Goal: Entertainment & Leisure: Consume media (video, audio)

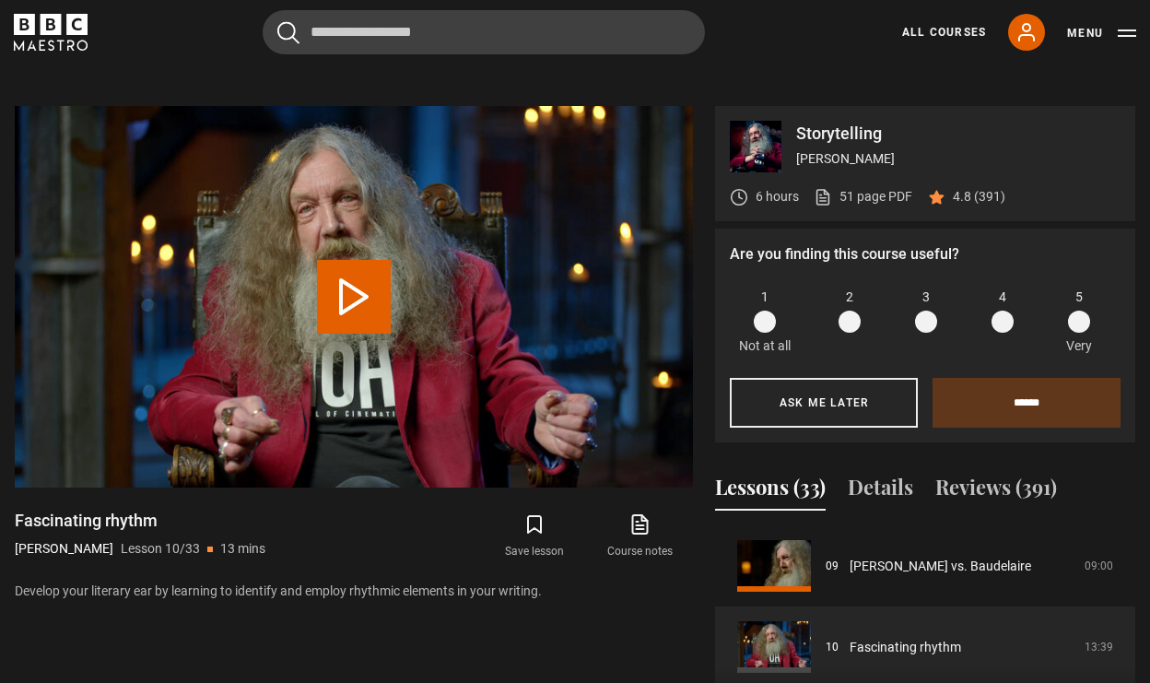
scroll to position [797, 0]
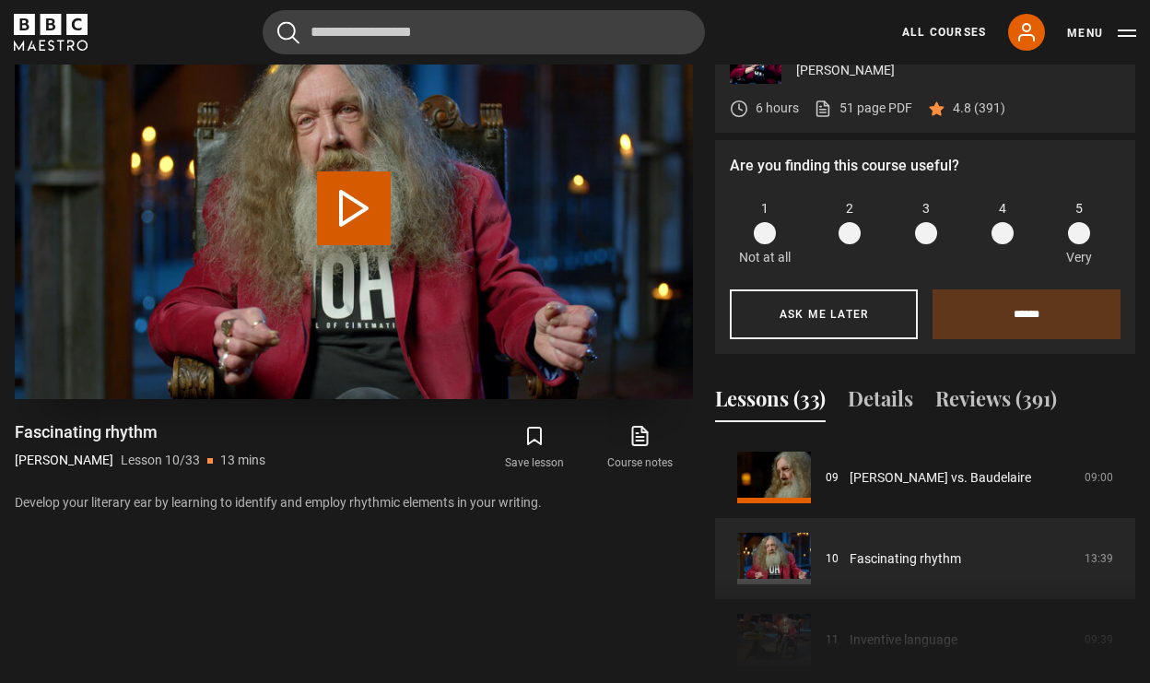
click at [348, 214] on button "Play Lesson Fascinating rhythm" at bounding box center [354, 208] width 74 height 74
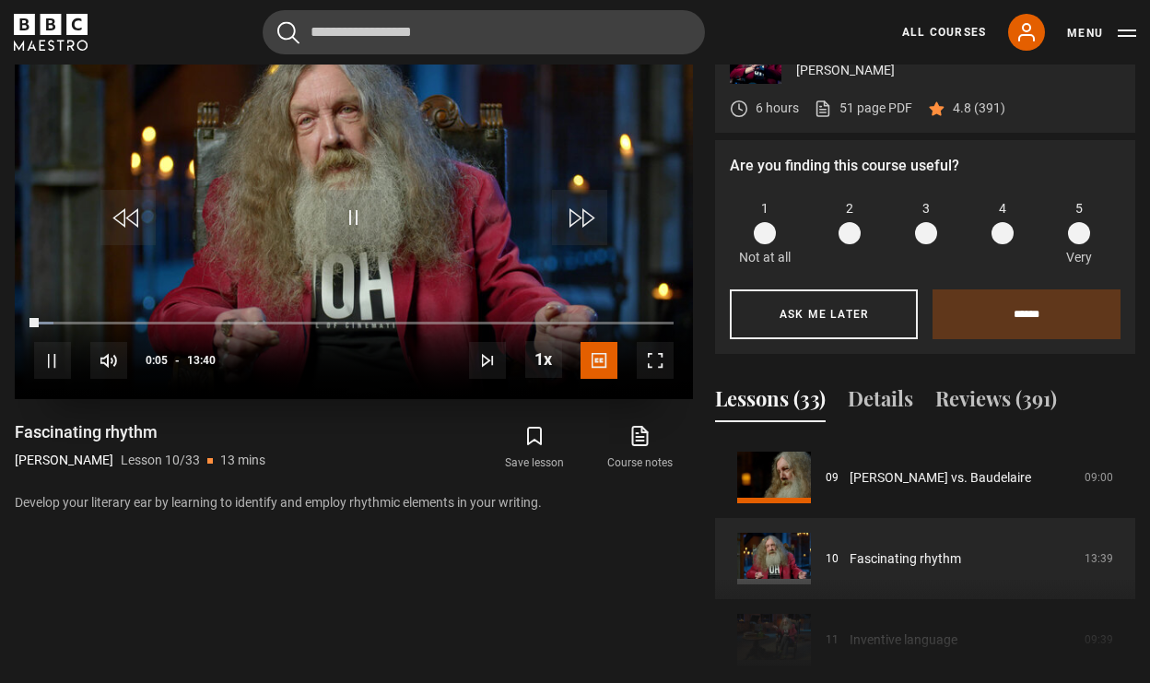
click at [660, 359] on span "Video Player" at bounding box center [655, 360] width 37 height 37
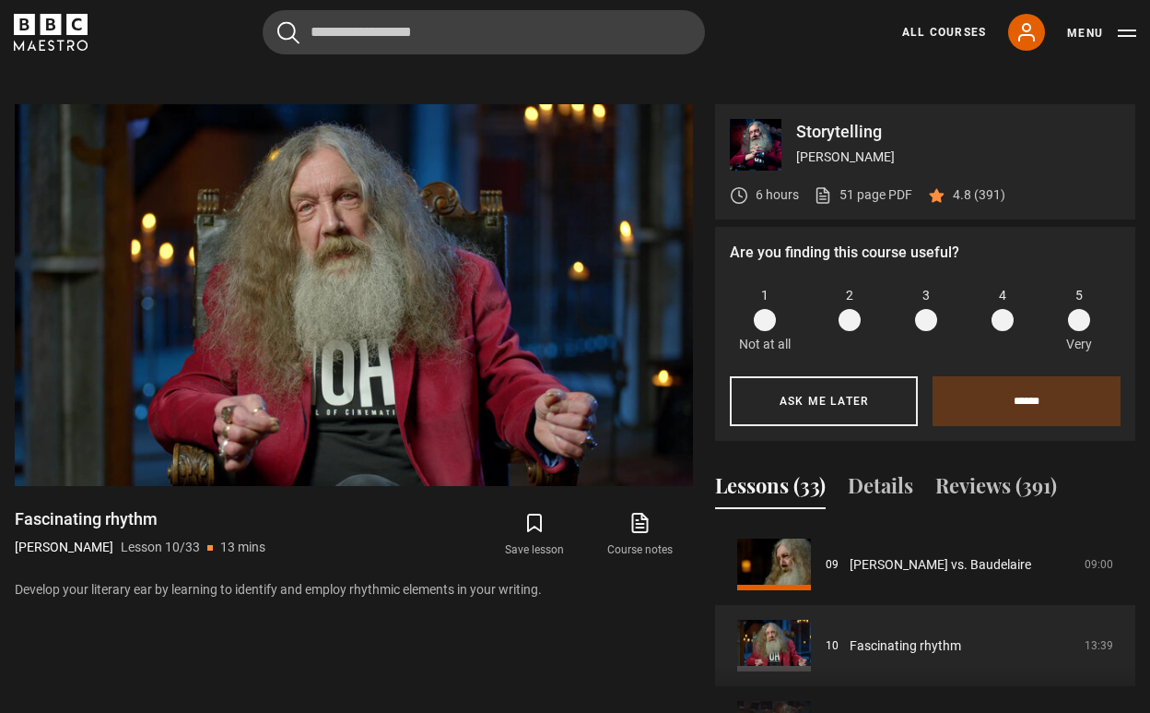
scroll to position [713, 0]
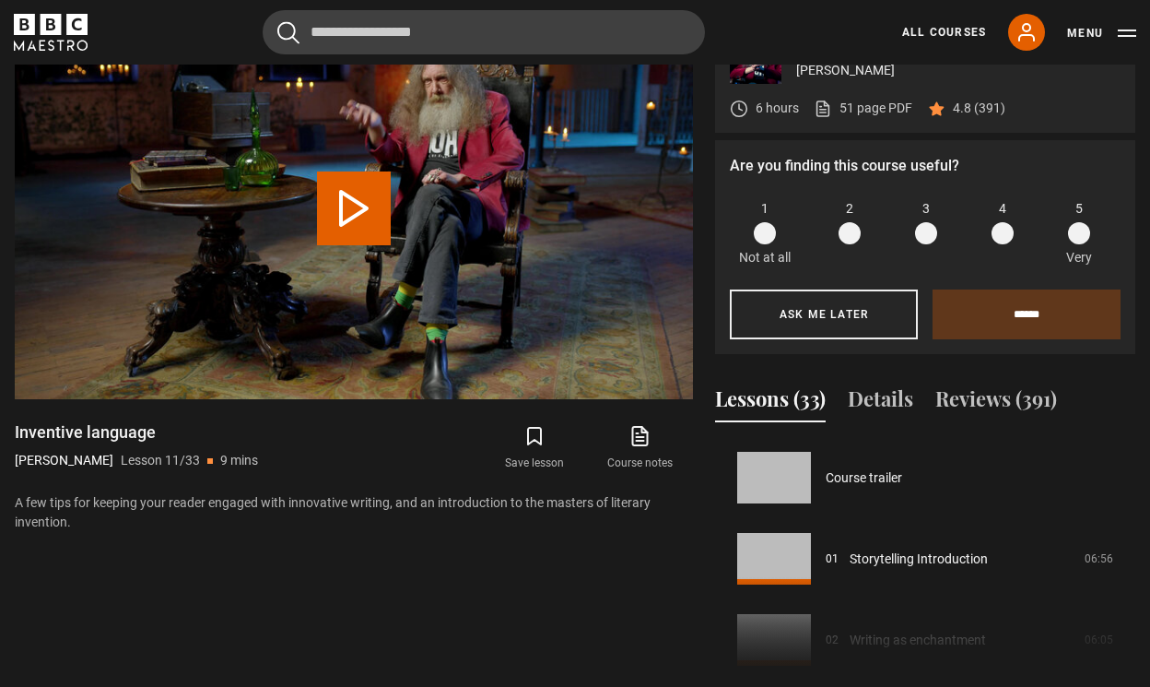
scroll to position [811, 0]
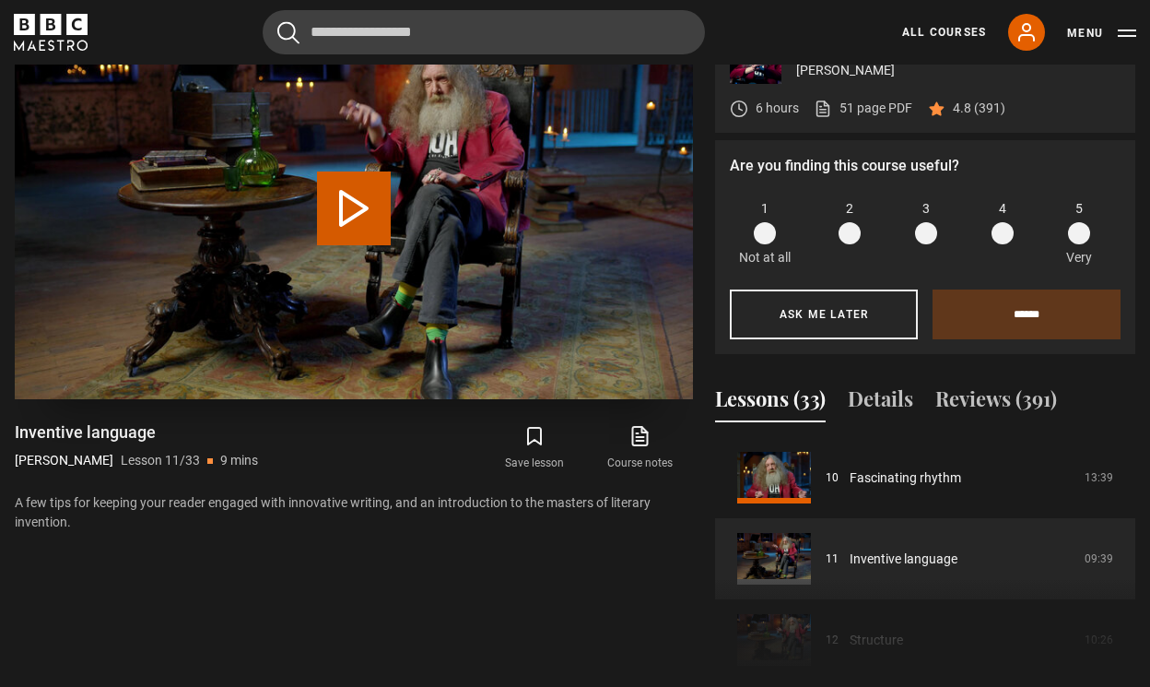
click at [353, 249] on video "Video Player" at bounding box center [354, 209] width 678 height 382
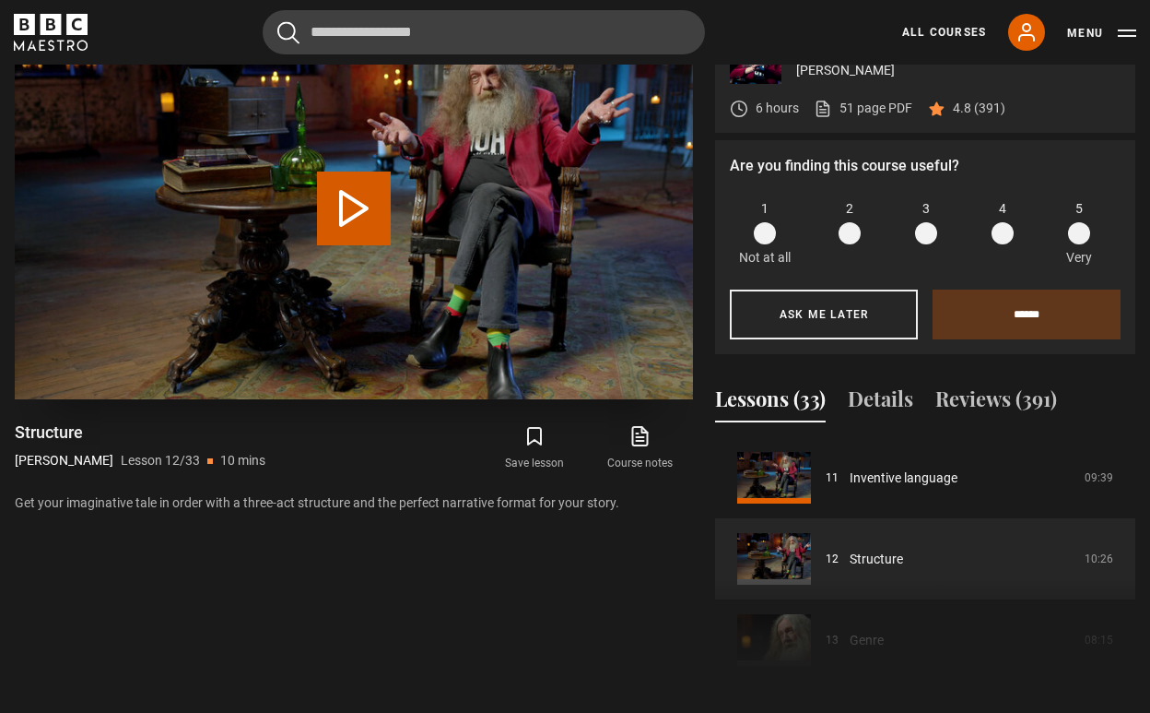
click at [391, 217] on video "Video Player" at bounding box center [354, 209] width 678 height 382
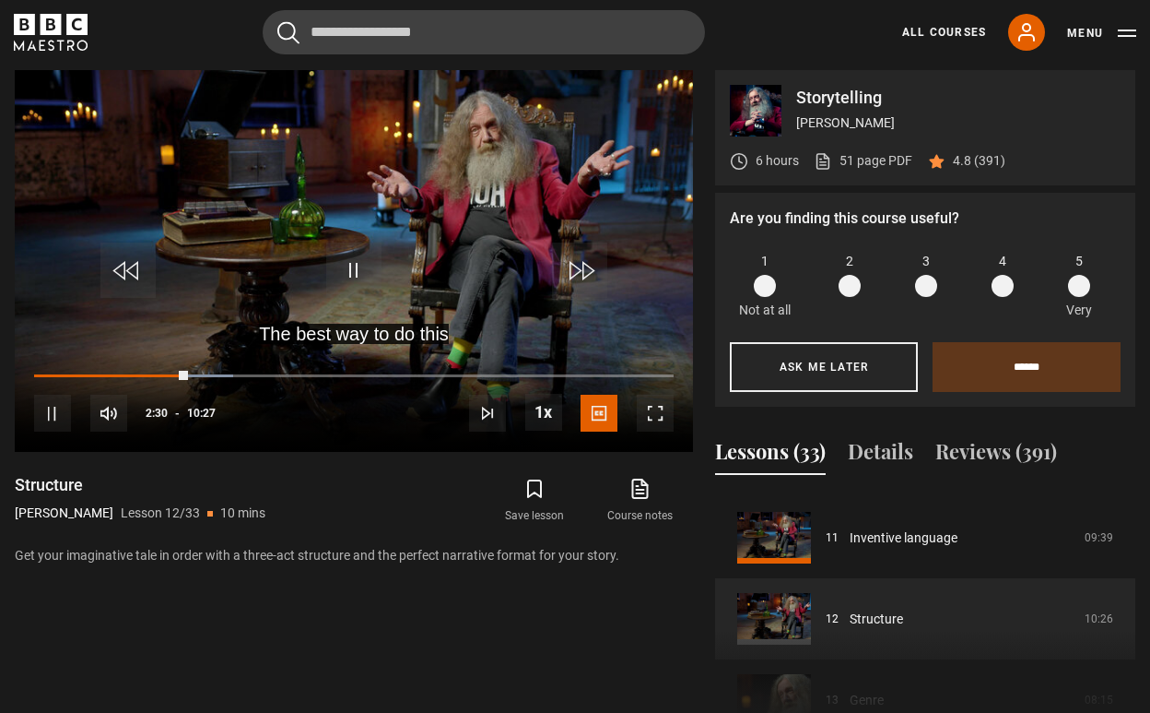
scroll to position [748, 0]
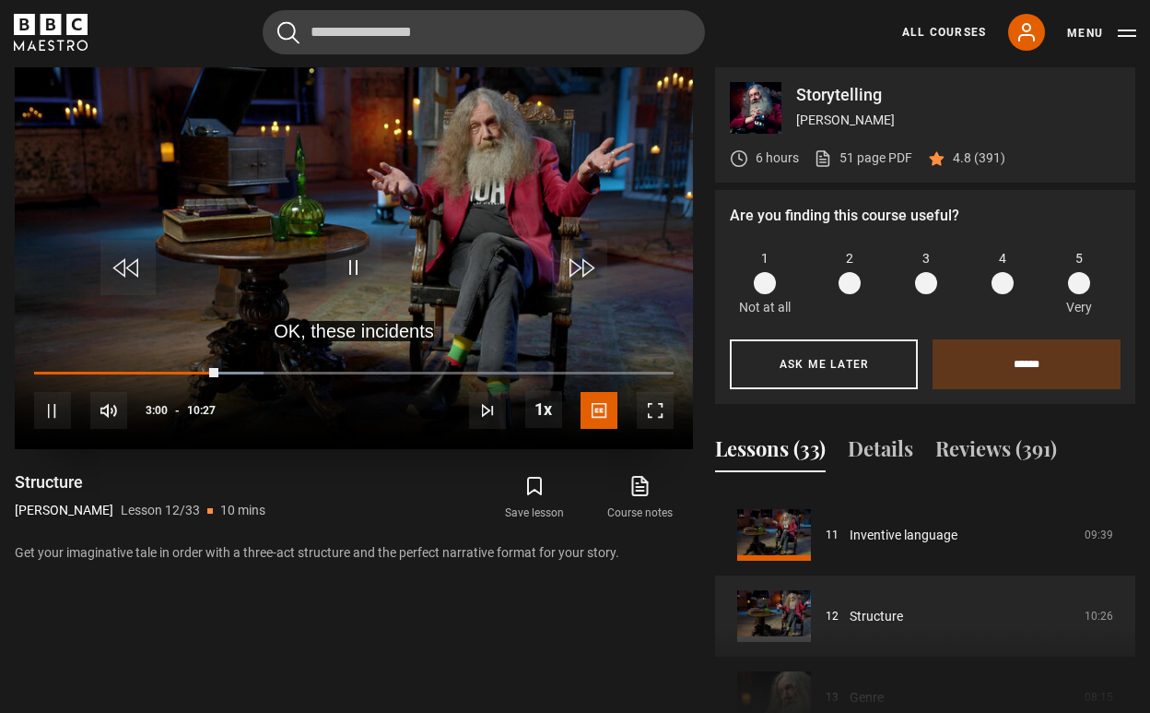
click at [320, 250] on video "Video Player" at bounding box center [354, 258] width 678 height 382
click at [360, 292] on span "Video Player" at bounding box center [353, 267] width 55 height 55
click at [349, 276] on span "Video Player" at bounding box center [353, 267] width 55 height 55
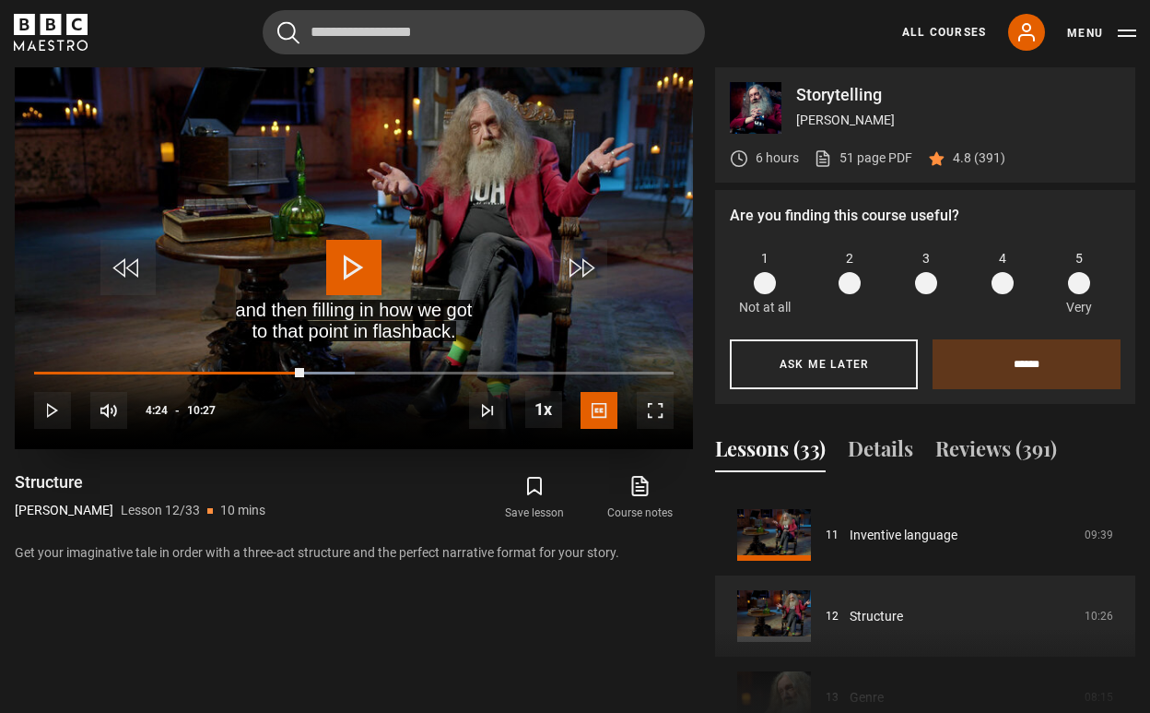
click at [337, 284] on span "Video Player" at bounding box center [353, 267] width 55 height 55
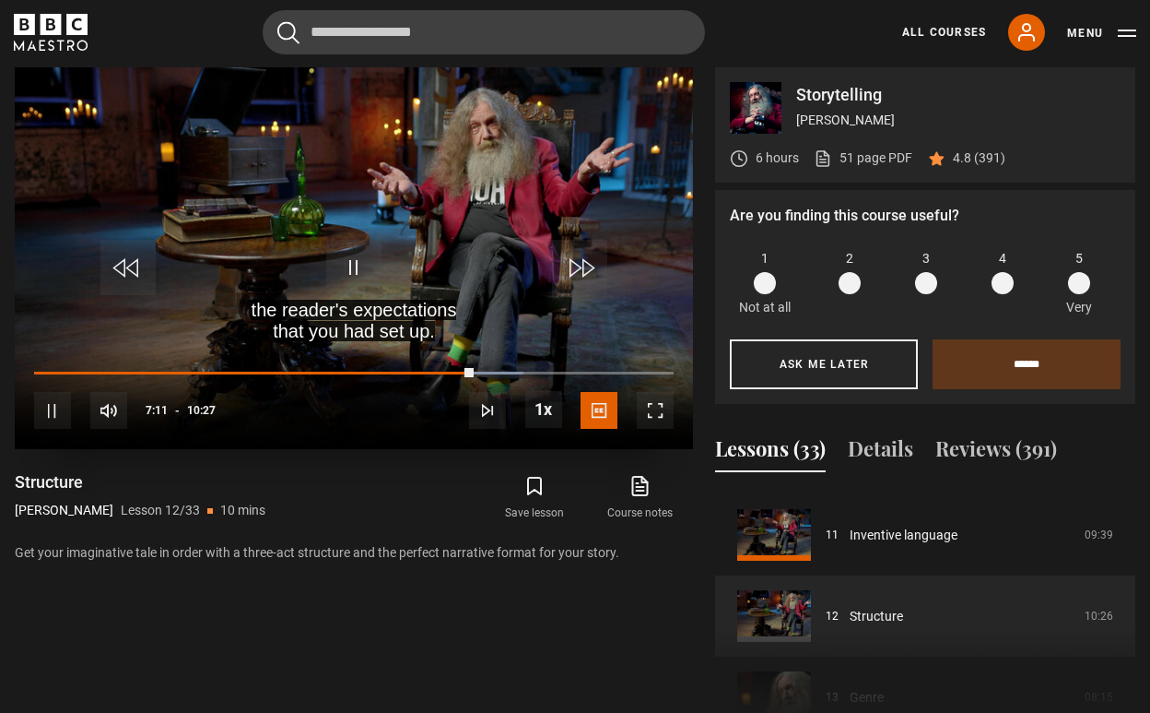
click at [355, 277] on span "Video Player" at bounding box center [353, 267] width 55 height 55
click at [359, 281] on span "Video Player" at bounding box center [353, 267] width 55 height 55
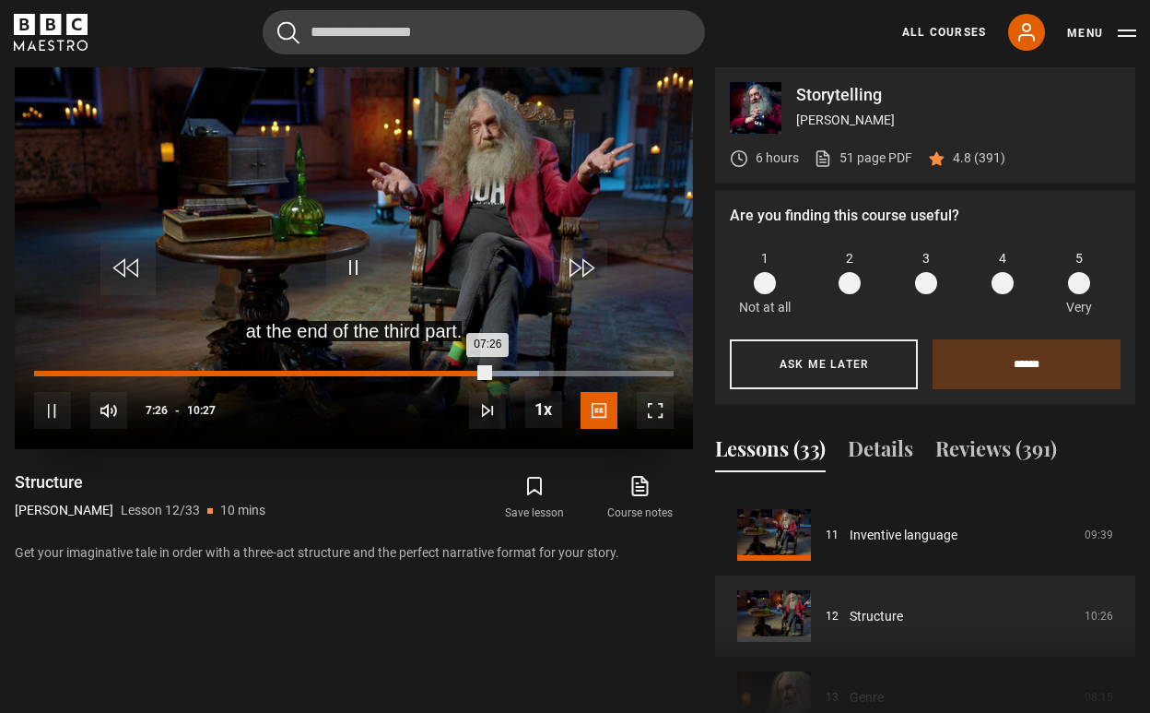
click at [466, 371] on div "Loaded : 78.90% 07:03 07:26" at bounding box center [354, 374] width 640 height 6
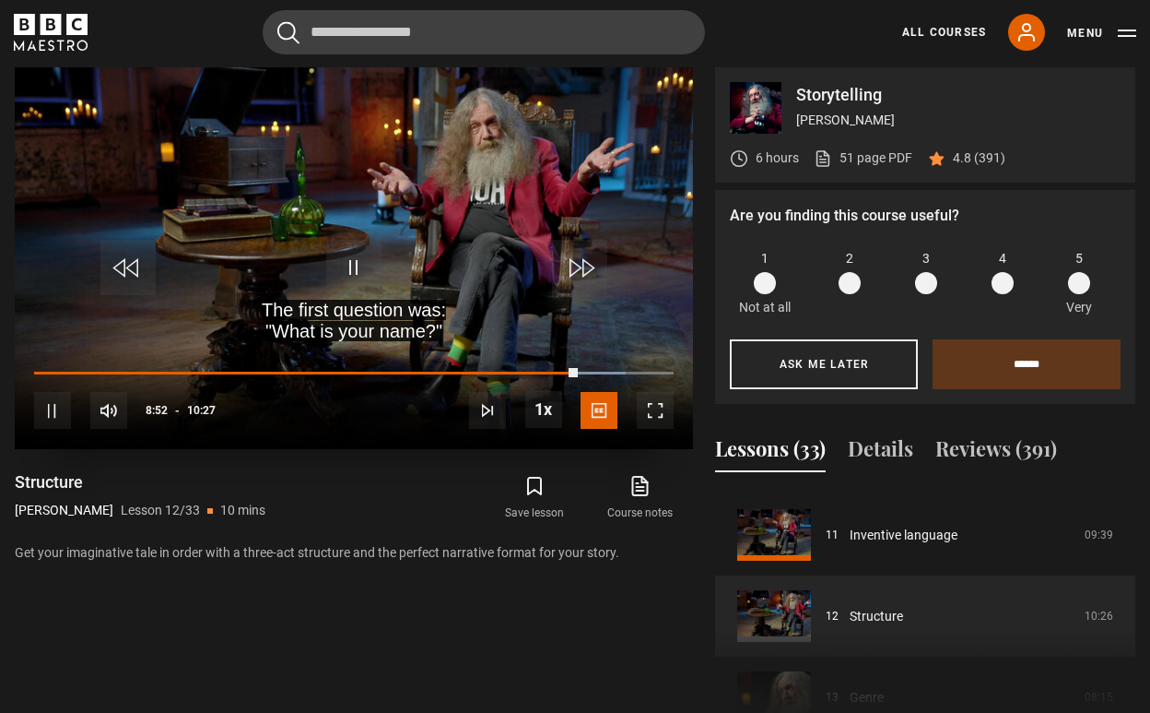
click at [355, 278] on span "Video Player" at bounding box center [353, 267] width 55 height 55
click at [322, 237] on video "Video Player" at bounding box center [354, 258] width 678 height 382
click at [1132, 264] on div "Are you finding this course useful? 1 Not at all 2 3 4 5 Very Ask me later ****…" at bounding box center [925, 297] width 420 height 214
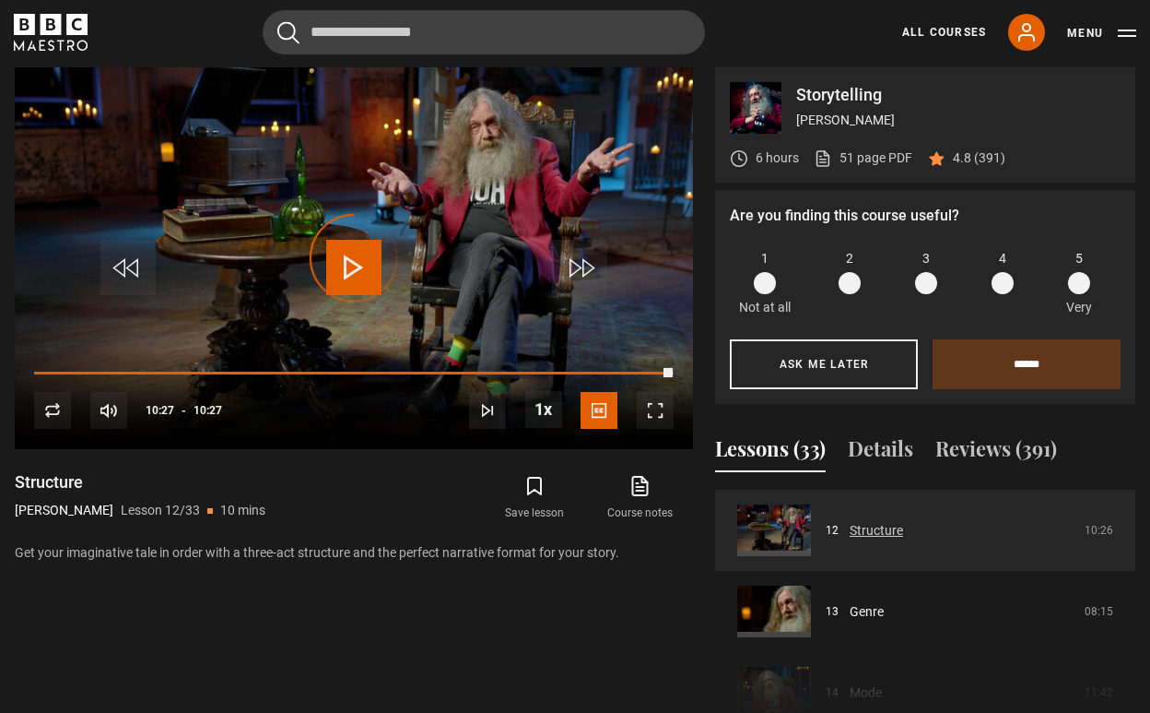
scroll to position [1135, 0]
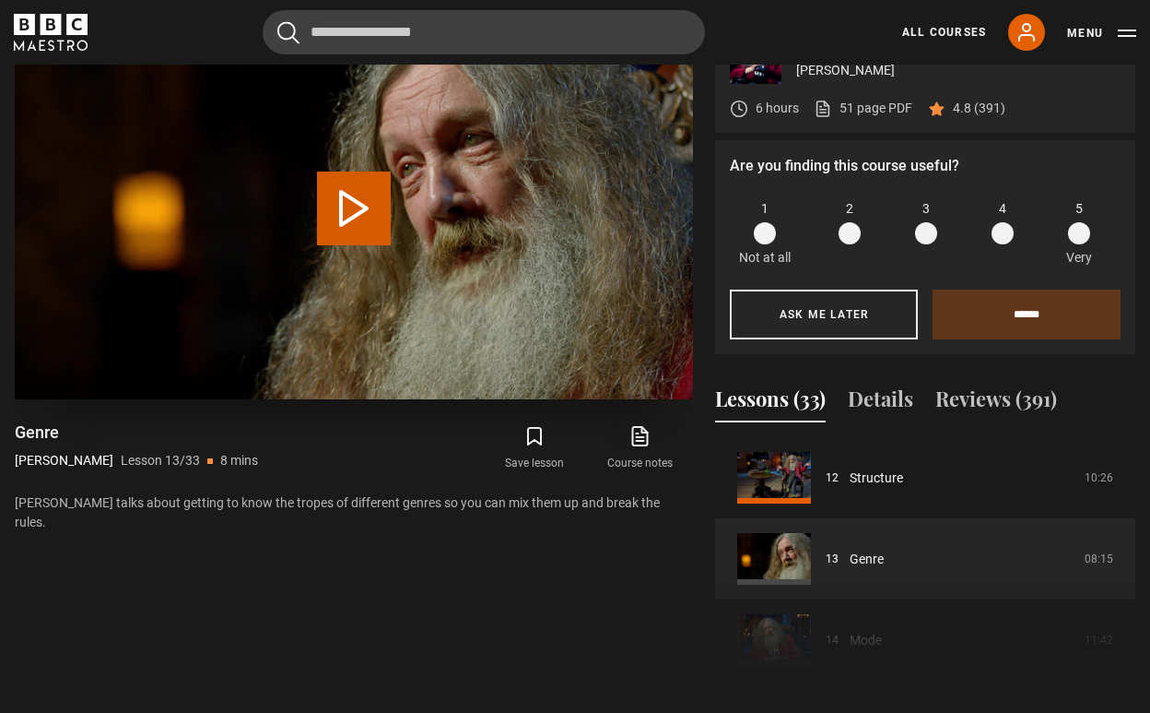
click at [366, 213] on button "Play Lesson Genre" at bounding box center [354, 208] width 74 height 74
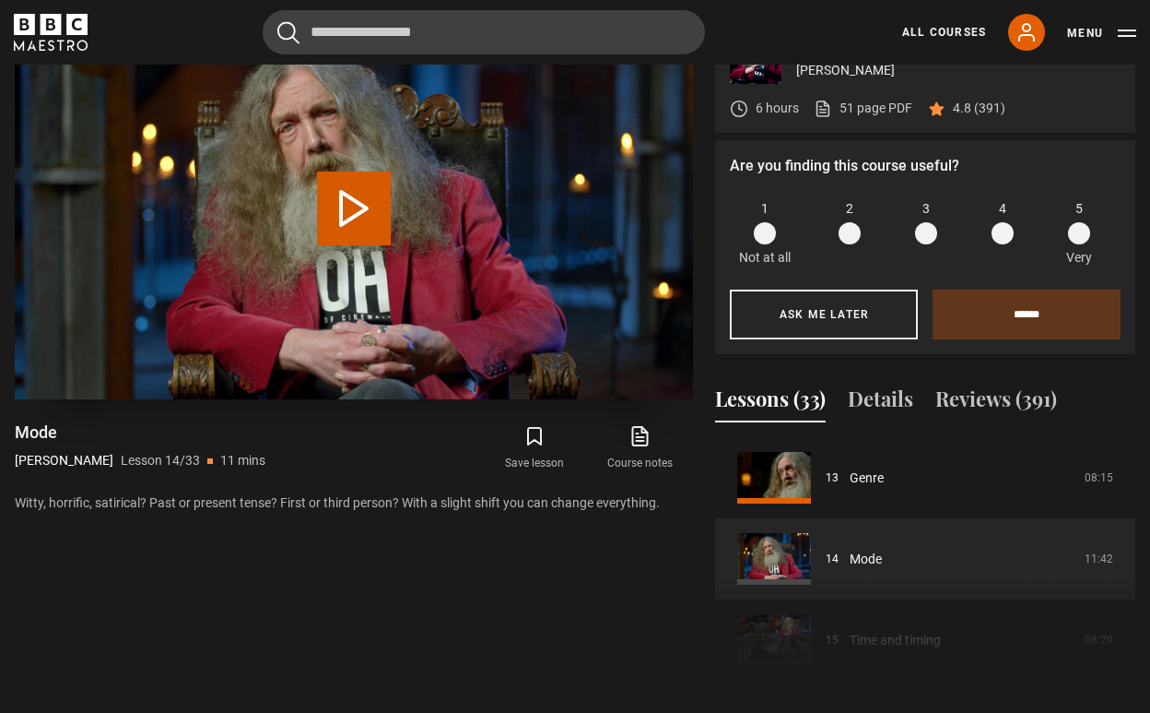
click at [324, 202] on button "Play Lesson Mode" at bounding box center [354, 208] width 74 height 74
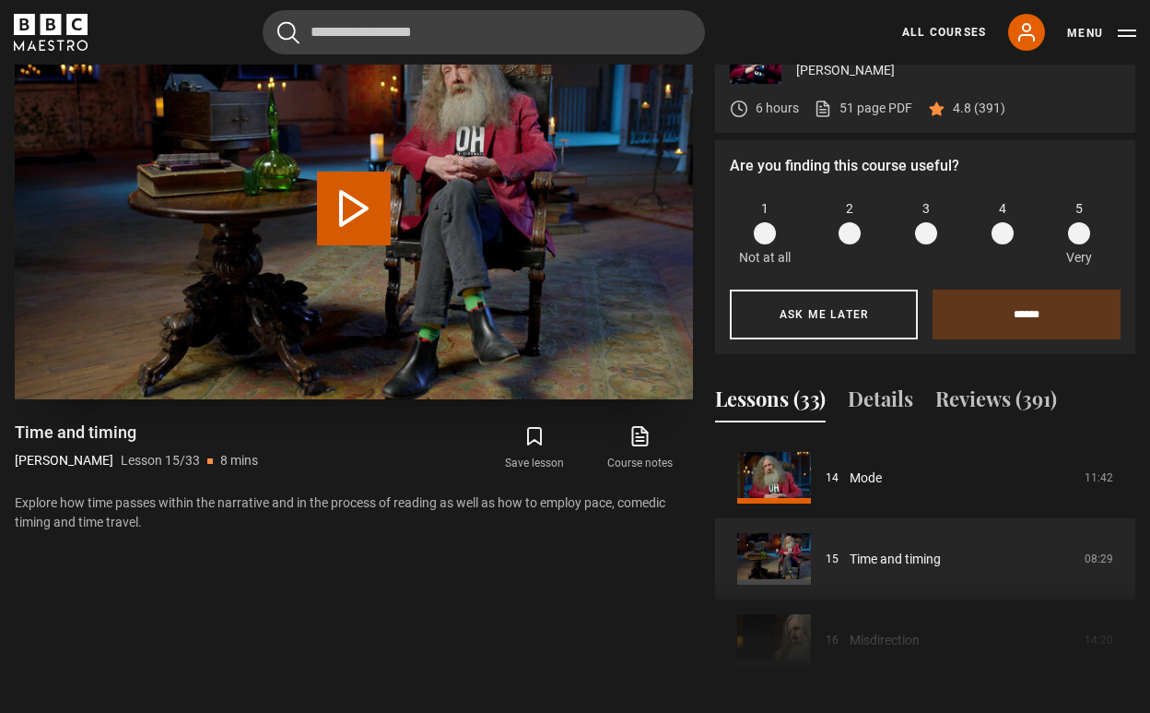
click at [356, 202] on button "Play Lesson Time and timing" at bounding box center [354, 208] width 74 height 74
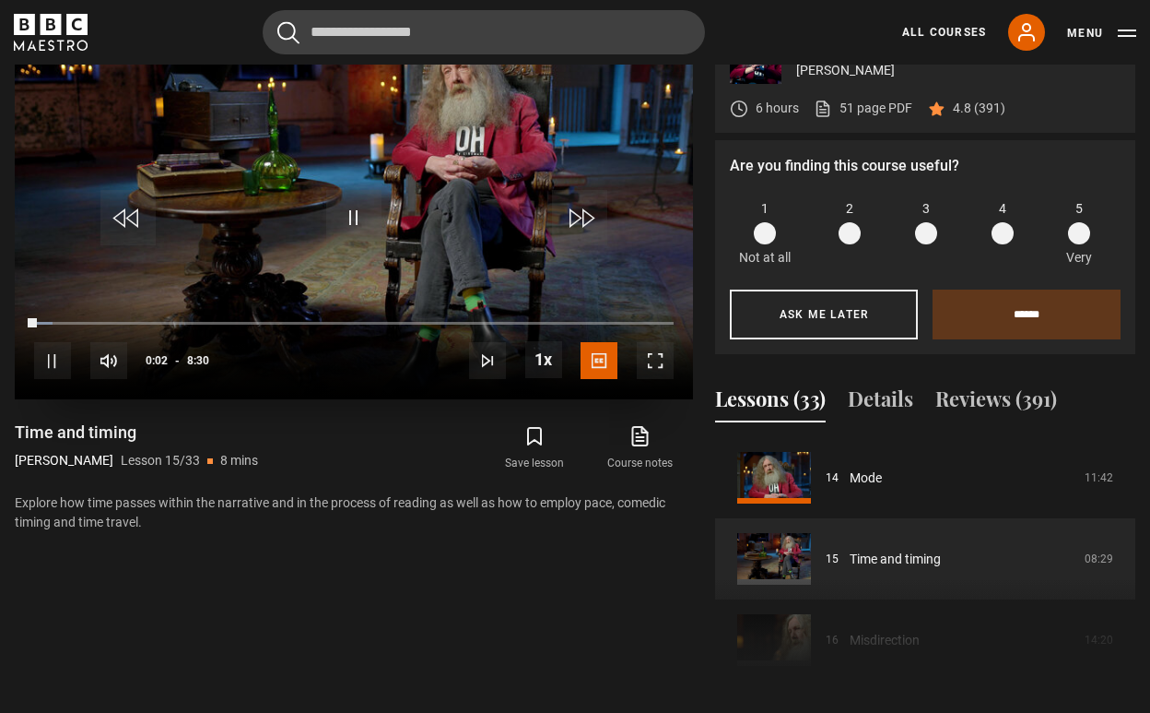
click at [666, 360] on span "Video Player" at bounding box center [655, 360] width 37 height 37
